Goal: Check status: Check status

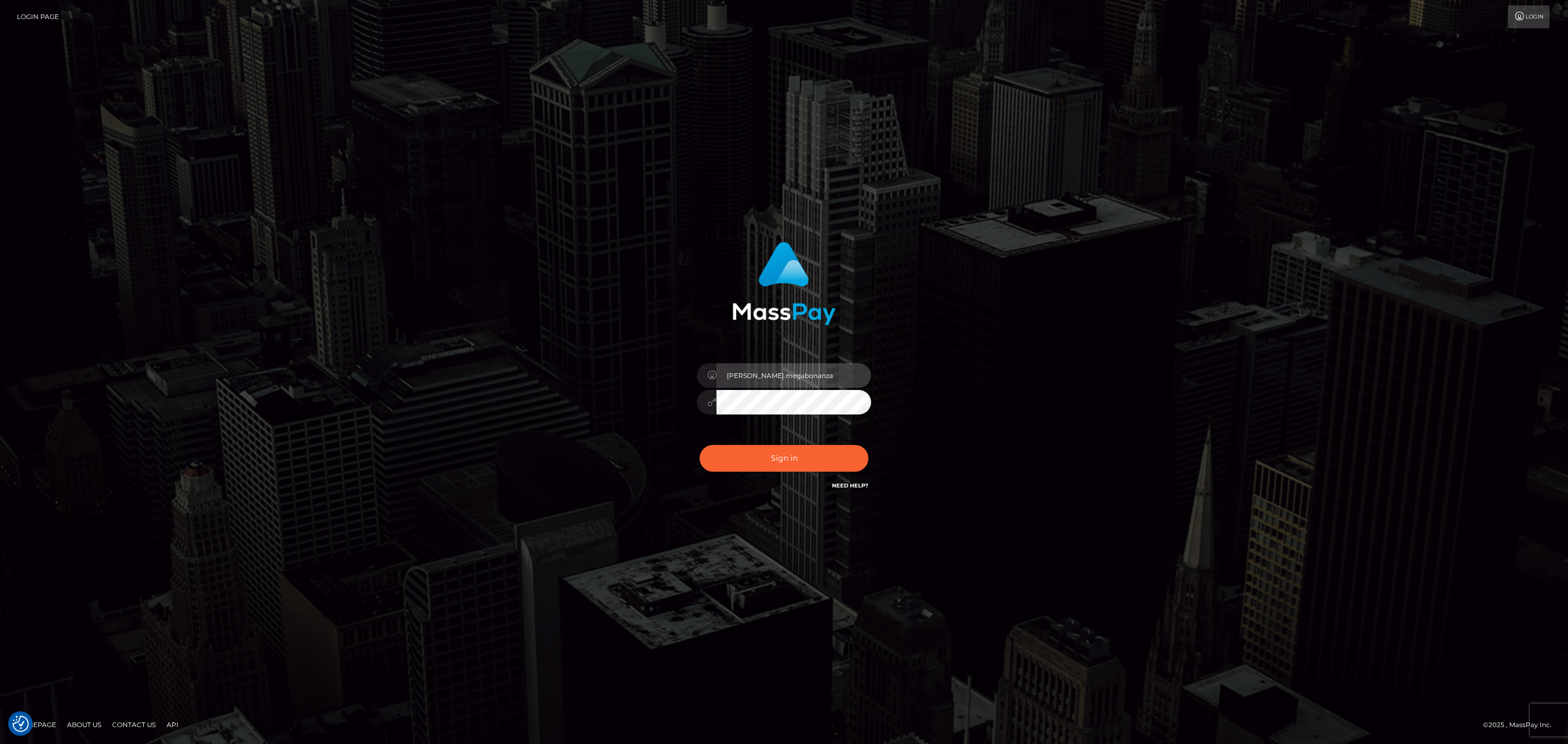
click at [837, 370] on input "sean.megabonanza" at bounding box center [794, 376] width 155 height 24
type input "Sean.silversocial1"
click at [802, 462] on button "Sign in" at bounding box center [783, 458] width 169 height 27
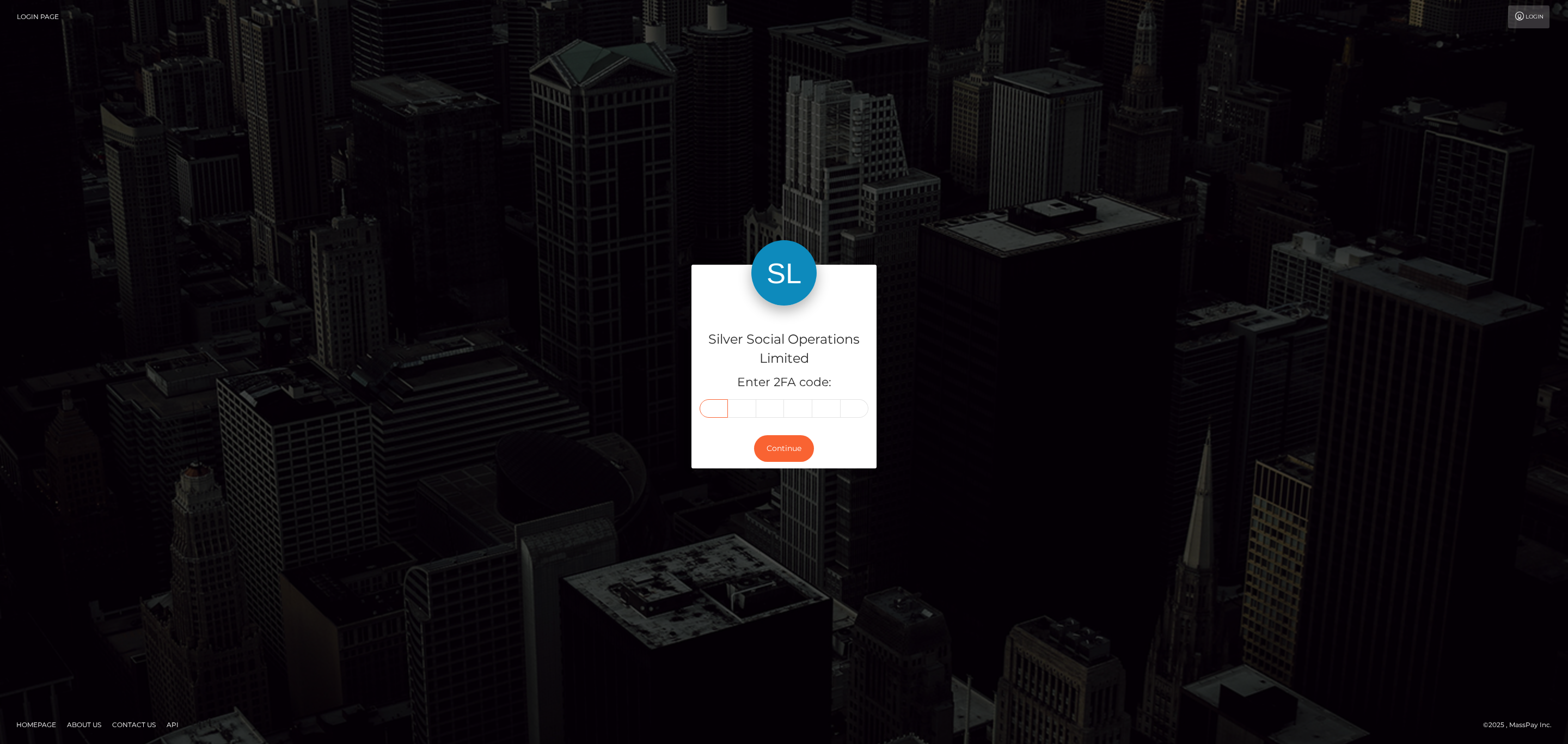
click at [715, 412] on input "text" at bounding box center [713, 409] width 29 height 18
paste input "9"
type input "9"
type input "5"
type input "0"
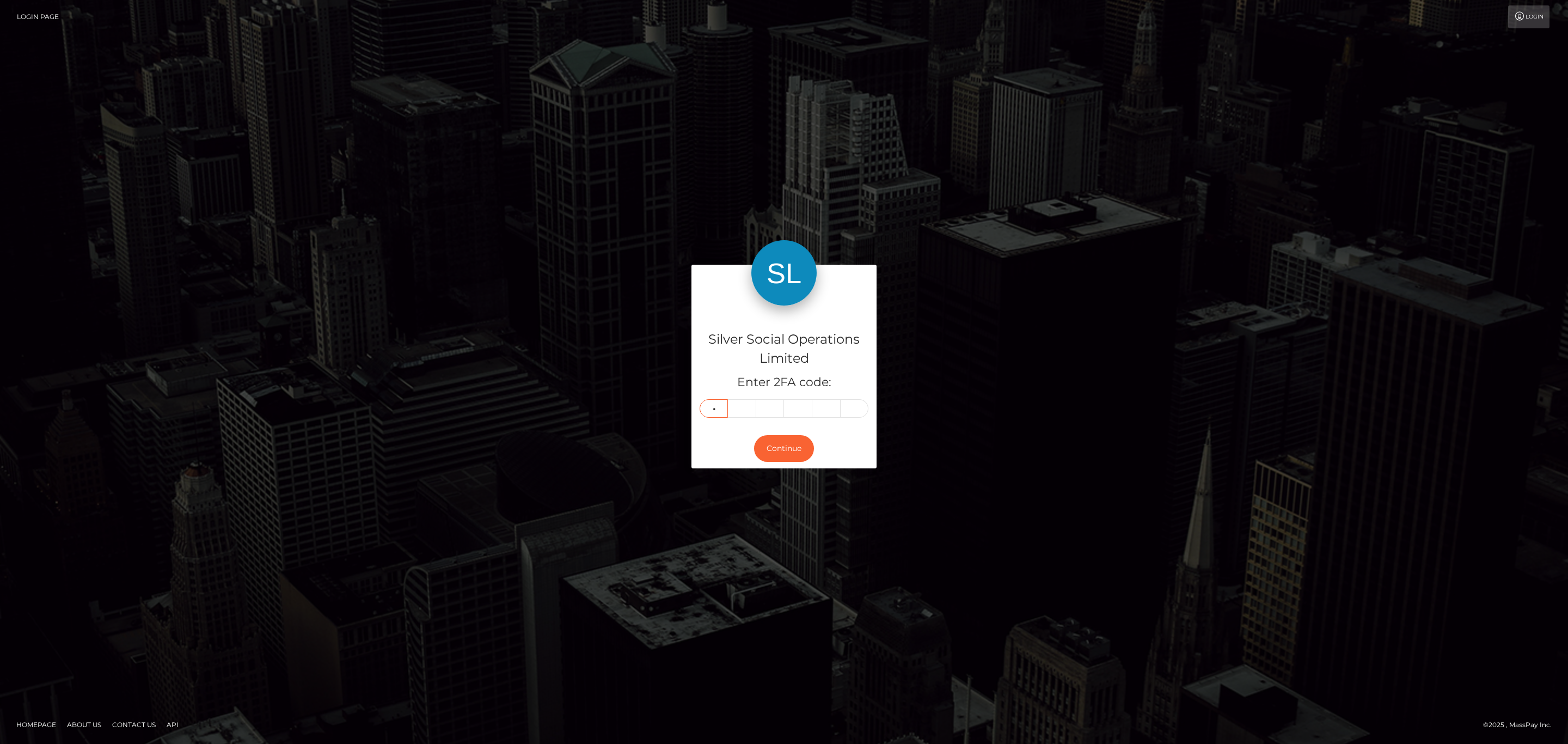
type input "6"
type input "8"
type input "3"
click at [780, 445] on button "Continue" at bounding box center [784, 449] width 60 height 27
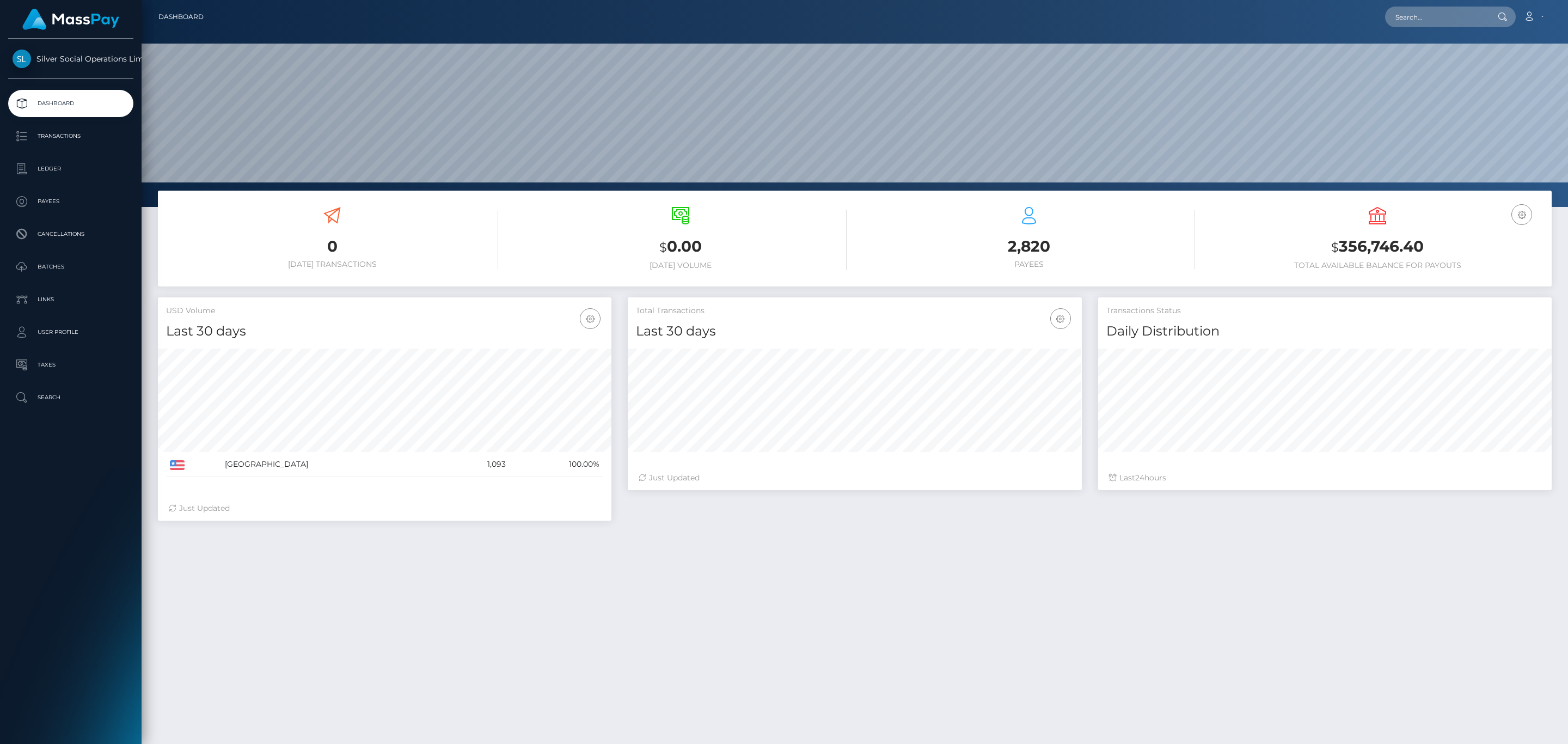
scroll to position [193, 453]
click at [110, 142] on p "Transactions" at bounding box center [71, 136] width 116 height 16
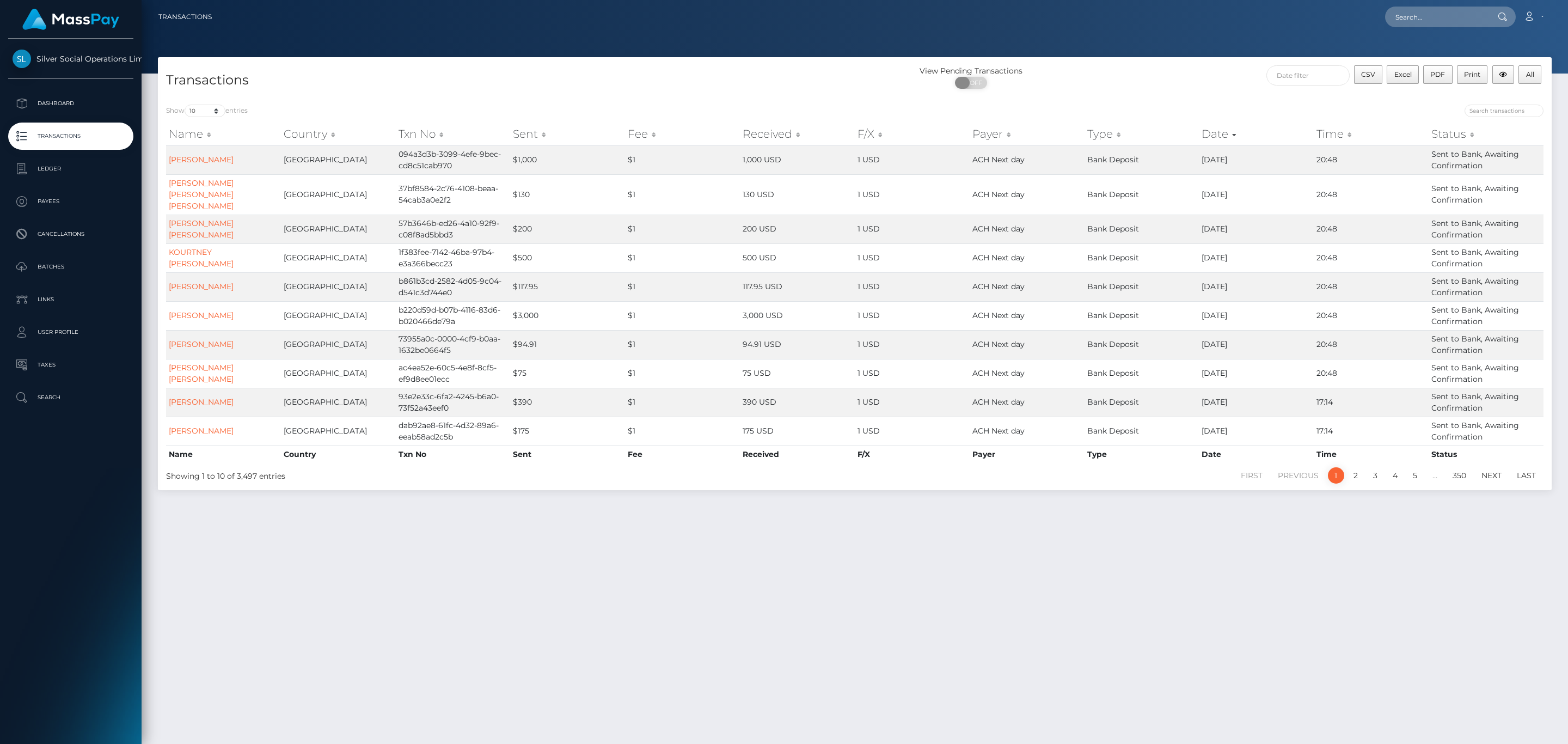
click at [962, 80] on span at bounding box center [962, 83] width 15 height 12
checkbox input "true"
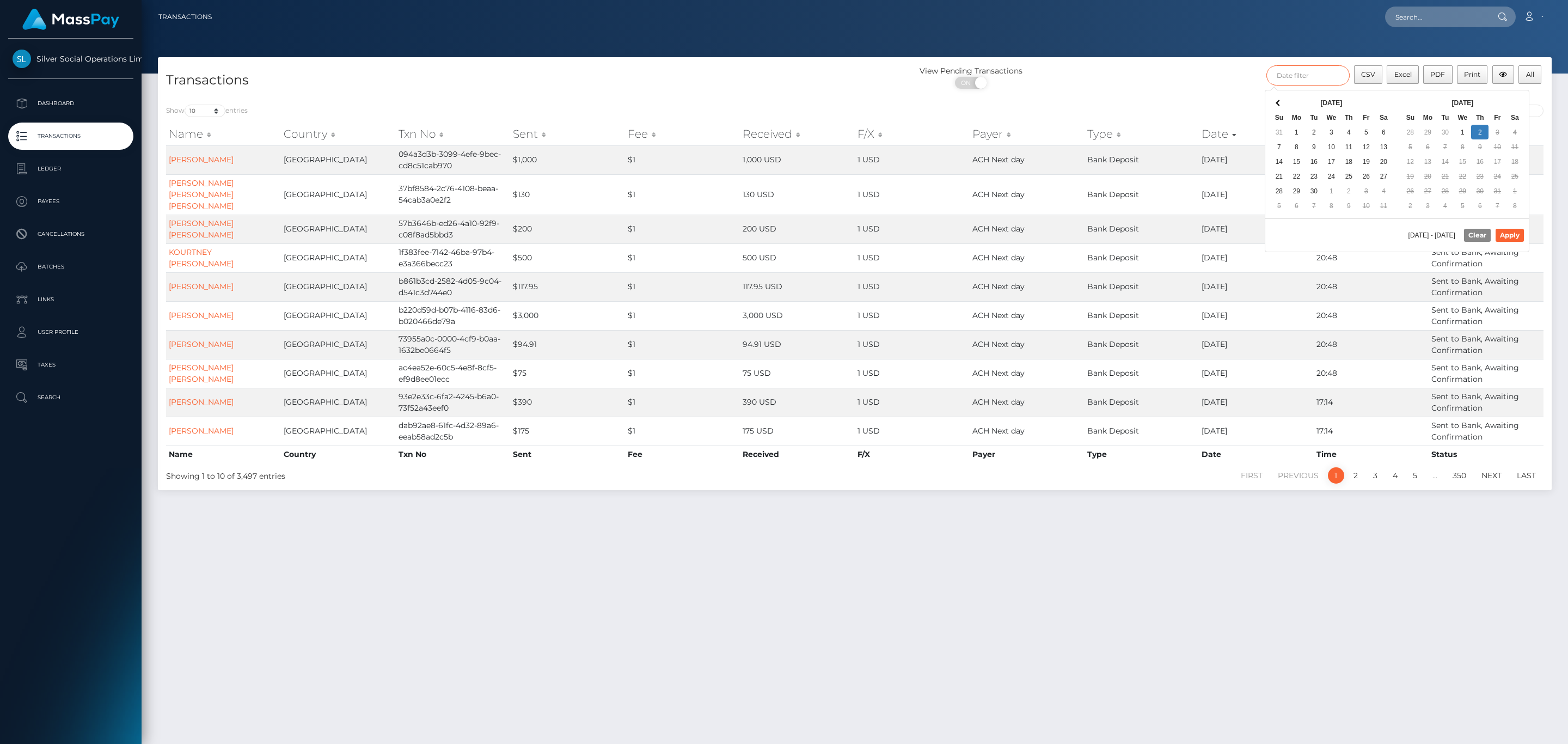
click at [1281, 72] on input "text" at bounding box center [1307, 75] width 83 height 20
click at [1482, 93] on div "Oct 2025 Su Mo Tu We Th Fr Sa 28 29 30 1 2 3 4 5 6 7 8 9 10 11 12 13 14 15 16 1…" at bounding box center [1463, 154] width 131 height 128
click at [1513, 245] on div "09/01/2025 - 10/02/2025 Clear Apply" at bounding box center [1397, 235] width 264 height 33
click at [1513, 242] on button "Apply" at bounding box center [1510, 235] width 29 height 13
type input "09/01/2025 - 10/02/2025"
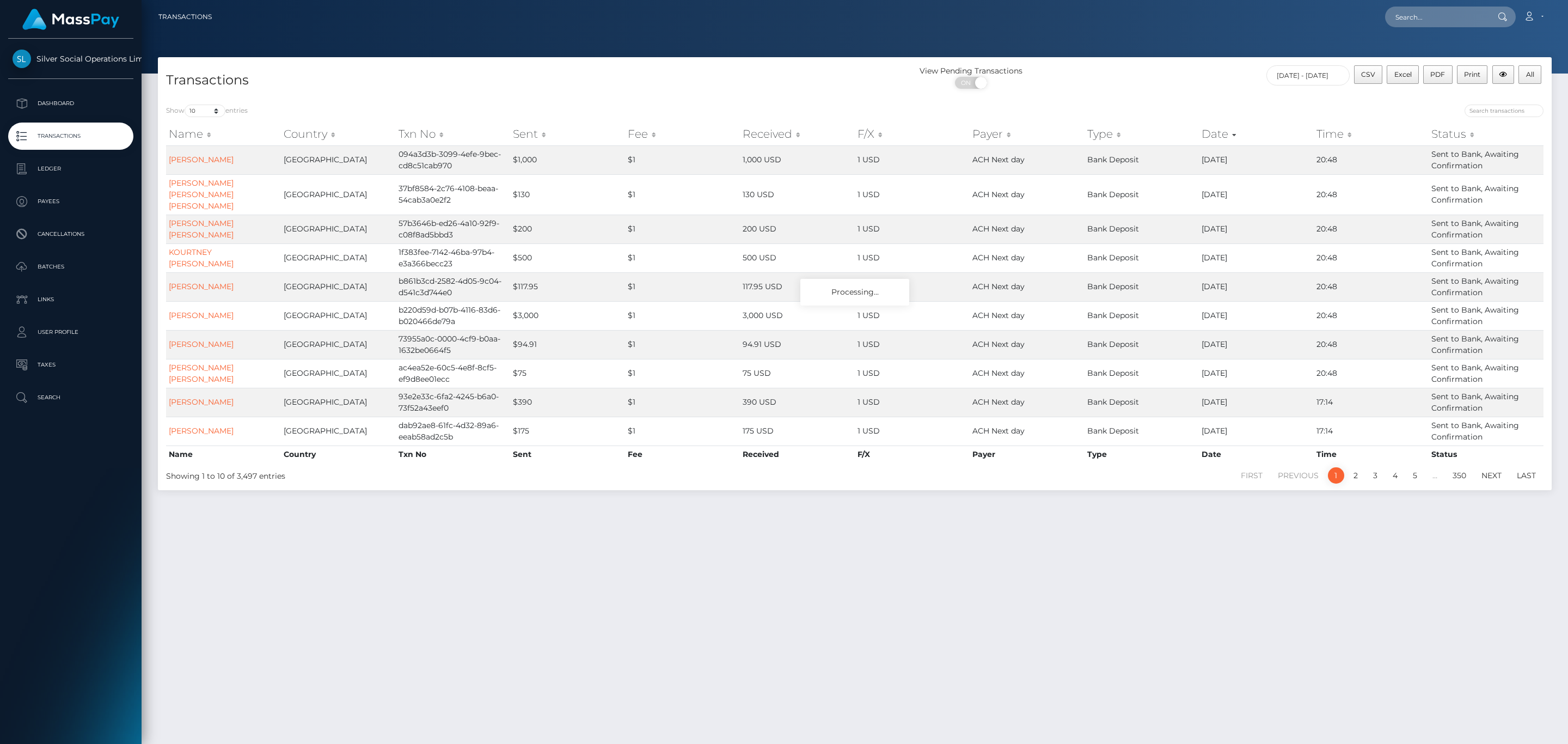
click at [1110, 90] on div "View Pending Transactions ON OFF" at bounding box center [1029, 79] width 348 height 29
click at [1534, 72] on span "All" at bounding box center [1530, 74] width 8 height 8
click at [1524, 15] on icon at bounding box center [1529, 16] width 12 height 9
click at [1491, 69] on link "Logout" at bounding box center [1507, 69] width 87 height 20
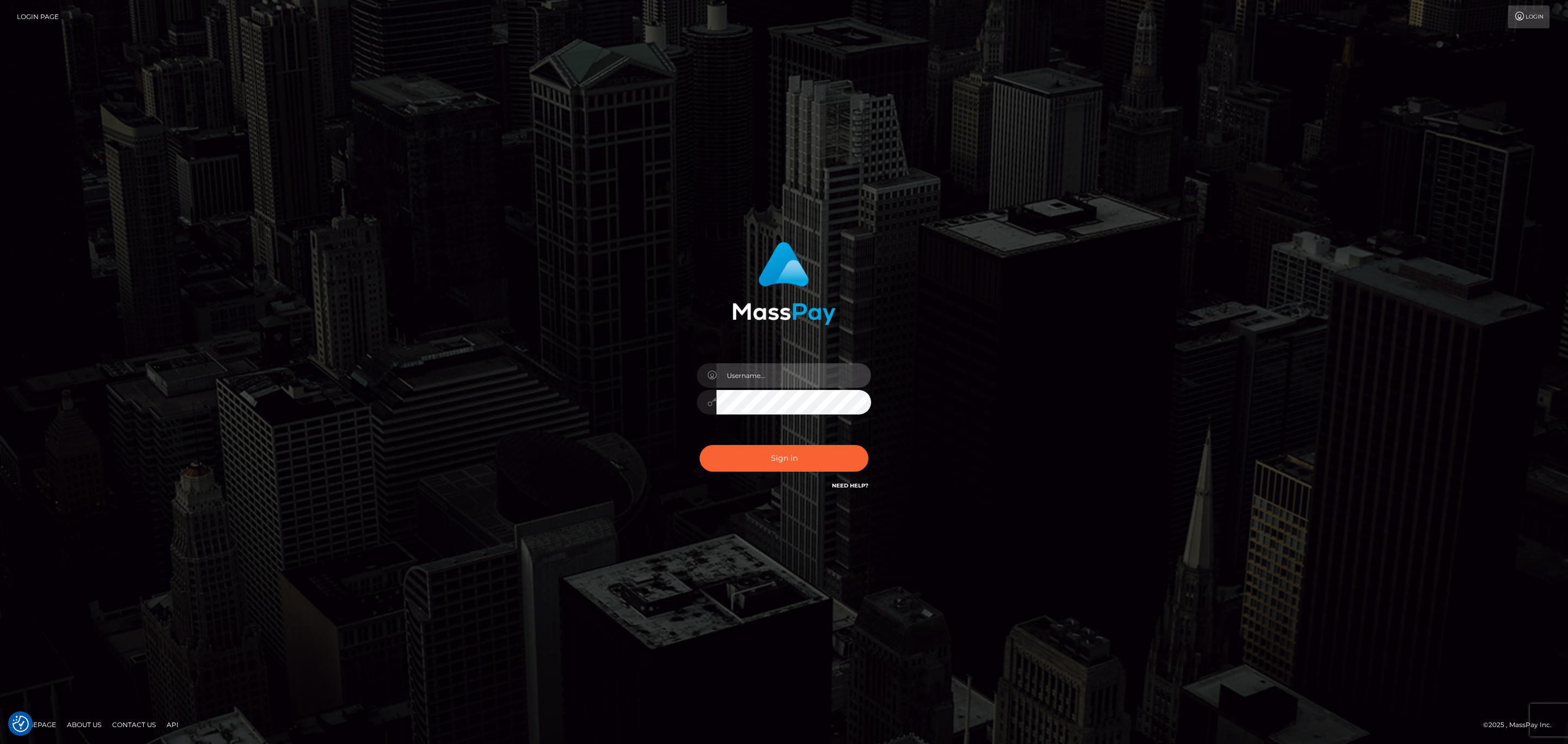
type input "[PERSON_NAME].silversocial1"
click at [836, 371] on input "[PERSON_NAME].silversocial1" at bounding box center [794, 376] width 155 height 24
